Goal: Information Seeking & Learning: Check status

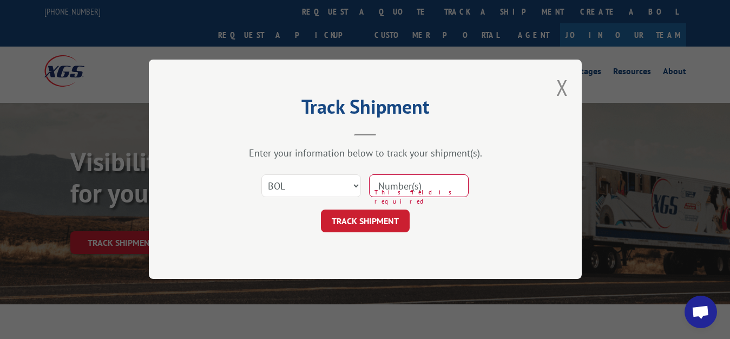
select select "bol"
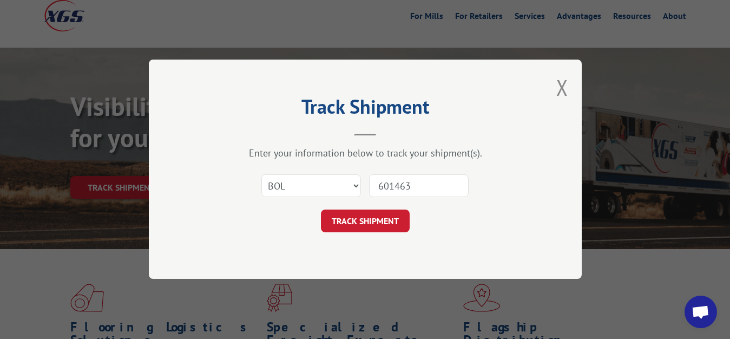
type input "6014631"
click button "TRACK SHIPMENT" at bounding box center [365, 221] width 89 height 23
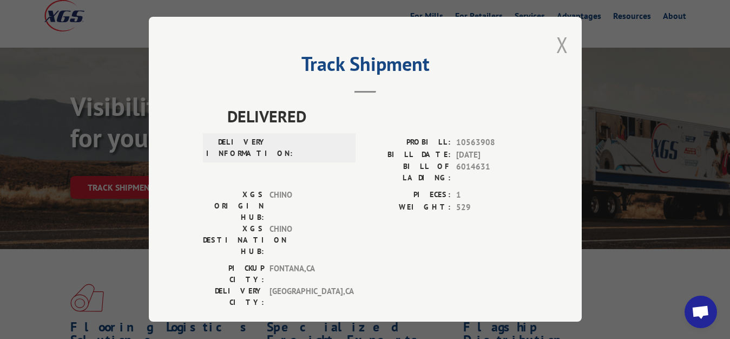
click at [564, 44] on button "Close modal" at bounding box center [562, 44] width 12 height 29
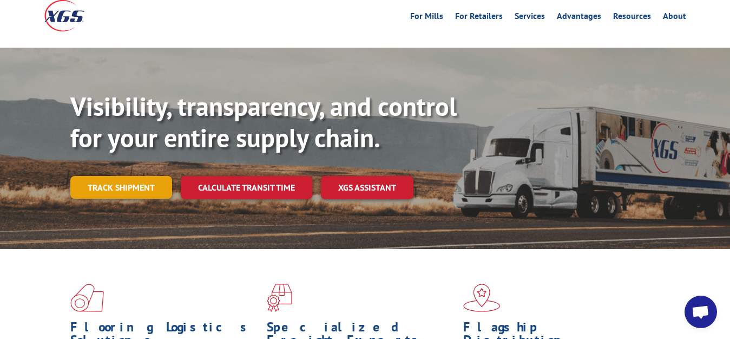
click at [76, 176] on link "Track shipment" at bounding box center [121, 187] width 102 height 23
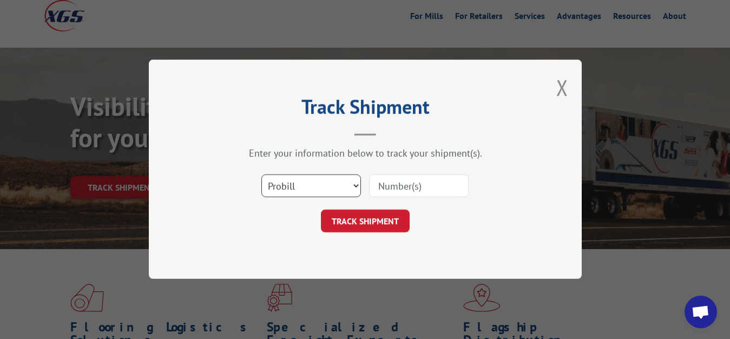
click at [261, 175] on select "Select category... Probill BOL PO" at bounding box center [311, 186] width 100 height 23
select select "bol"
click option "BOL" at bounding box center [0, 0] width 0 height 0
drag, startPoint x: 397, startPoint y: 175, endPoint x: 402, endPoint y: 94, distance: 81.4
click at [396, 175] on input at bounding box center [419, 186] width 100 height 23
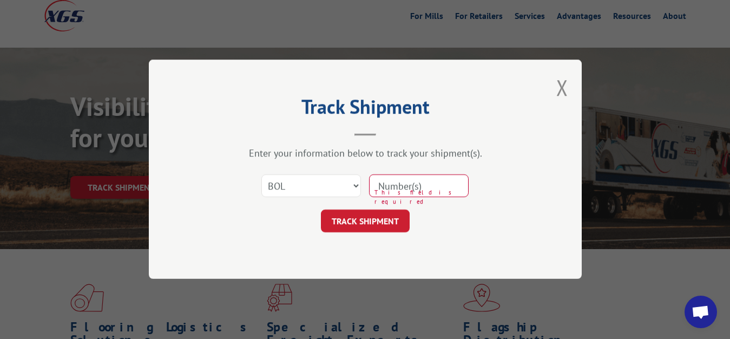
click at [456, 186] on input at bounding box center [419, 186] width 100 height 23
type input "5998224"
click button "TRACK SHIPMENT" at bounding box center [365, 221] width 89 height 23
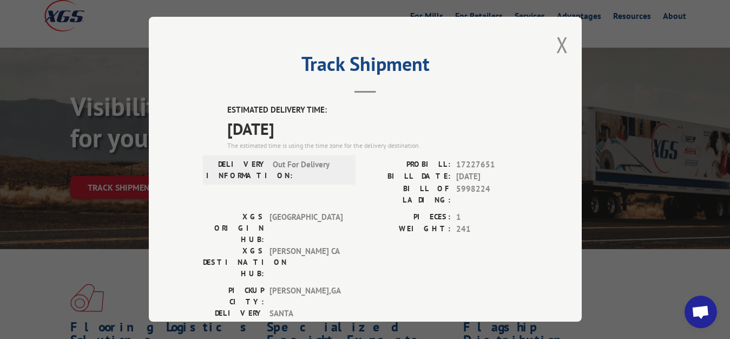
click at [544, 39] on div "Track Shipment ESTIMATED DELIVERY TIME: [DATE] The estimated time is using the …" at bounding box center [365, 169] width 433 height 305
click at [556, 45] on button "Close modal" at bounding box center [562, 44] width 12 height 29
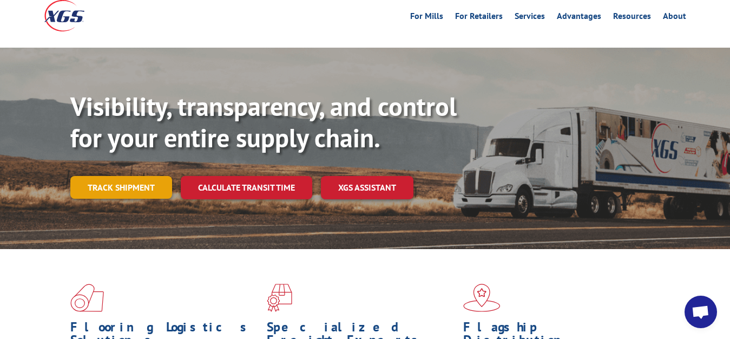
click at [148, 176] on link "Track shipment" at bounding box center [121, 187] width 102 height 23
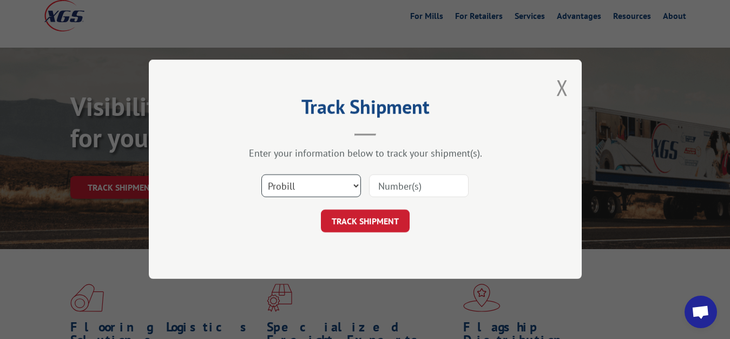
click at [261, 175] on select "Select category... Probill BOL PO" at bounding box center [311, 186] width 100 height 23
select select "bol"
click option "BOL" at bounding box center [0, 0] width 0 height 0
click at [388, 183] on input at bounding box center [419, 186] width 100 height 23
type input "6014766"
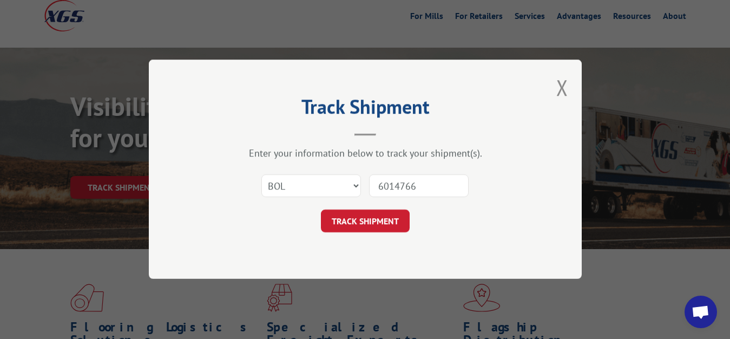
click button "TRACK SHIPMENT" at bounding box center [365, 221] width 89 height 23
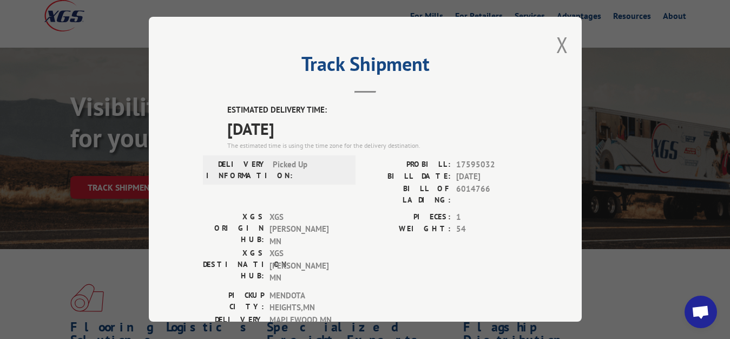
drag, startPoint x: 553, startPoint y: 40, endPoint x: 517, endPoint y: 77, distance: 52.0
click at [556, 41] on button "Close modal" at bounding box center [562, 44] width 12 height 29
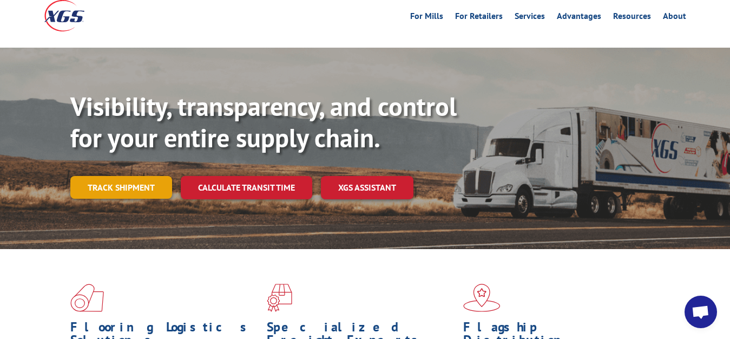
click at [134, 176] on link "Track shipment" at bounding box center [121, 187] width 102 height 23
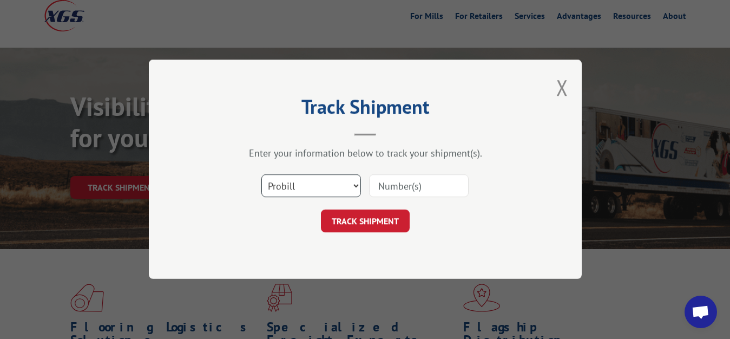
click at [261, 175] on select "Select category... Probill BOL PO" at bounding box center [311, 186] width 100 height 23
select select "bol"
click option "BOL" at bounding box center [0, 0] width 0 height 0
click at [387, 180] on input at bounding box center [419, 186] width 100 height 23
